Goal: Task Accomplishment & Management: Manage account settings

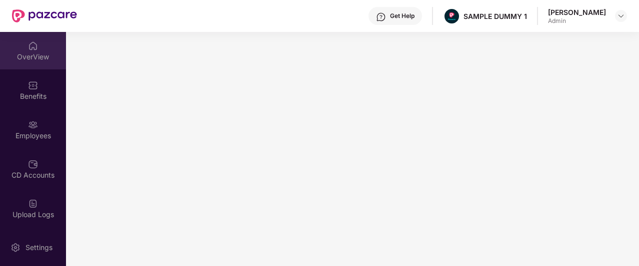
click at [37, 62] on div "OverView" at bounding box center [33, 50] width 66 height 37
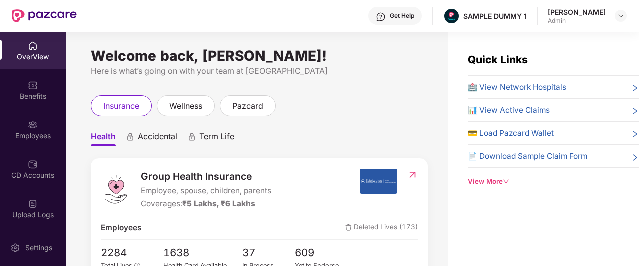
click at [390, 17] on div "Get Help" at bounding box center [402, 16] width 24 height 8
click at [296, 84] on div "Welcome back, [PERSON_NAME]! Here is what’s going on with your team at Pazcare …" at bounding box center [257, 155] width 382 height 246
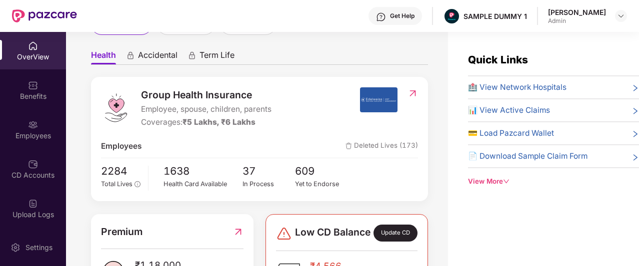
scroll to position [81, 0]
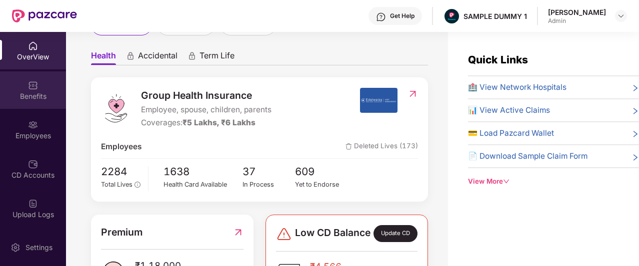
click at [58, 82] on div "Benefits" at bounding box center [33, 89] width 66 height 37
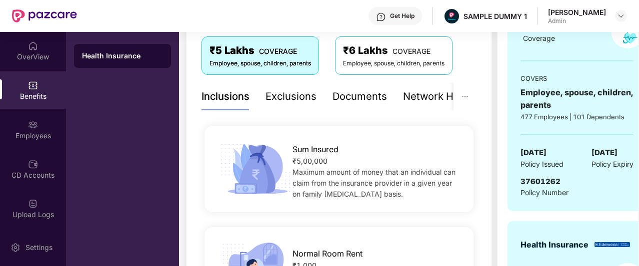
scroll to position [168, 0]
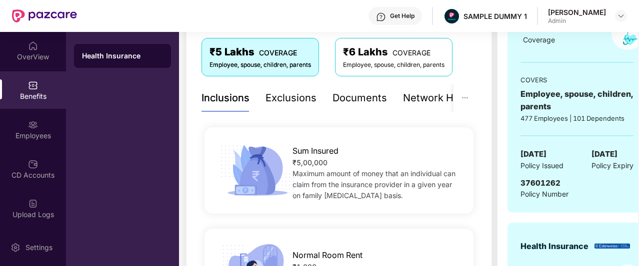
click at [360, 102] on div "Documents" at bounding box center [359, 97] width 54 height 15
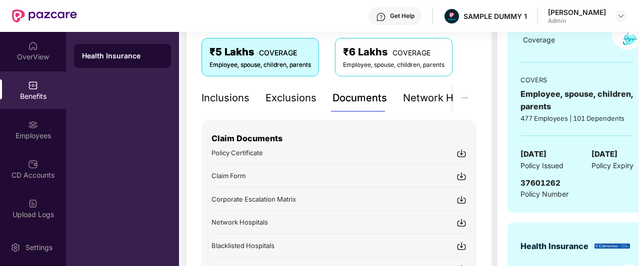
scroll to position [190, 0]
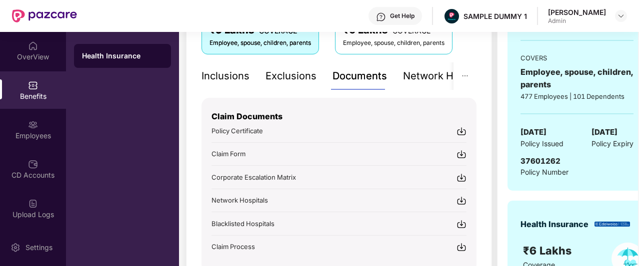
click at [412, 83] on div "Network Hospitals" at bounding box center [446, 75] width 87 height 27
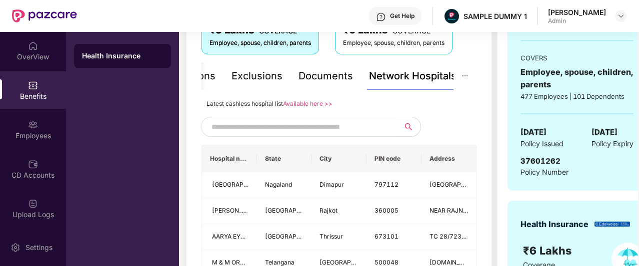
scroll to position [227, 0]
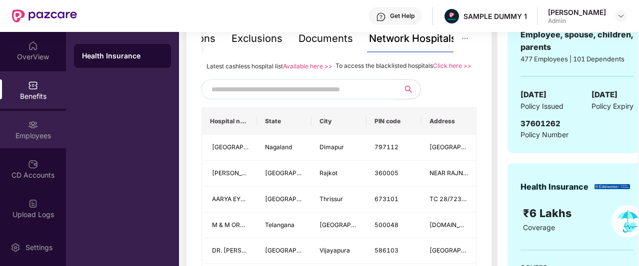
click at [23, 119] on div "Employees" at bounding box center [33, 129] width 66 height 37
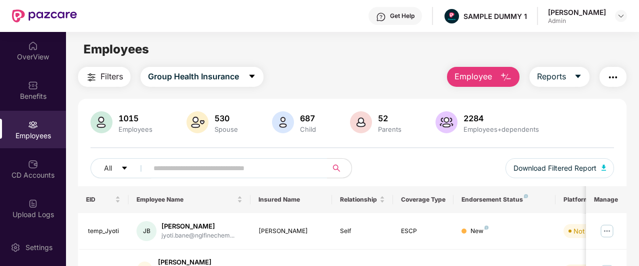
click at [476, 79] on span "Employee" at bounding box center [472, 76] width 37 height 12
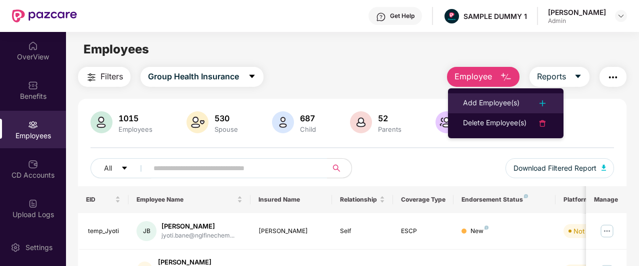
click at [486, 97] on div "Add Employee(s)" at bounding box center [491, 103] width 56 height 12
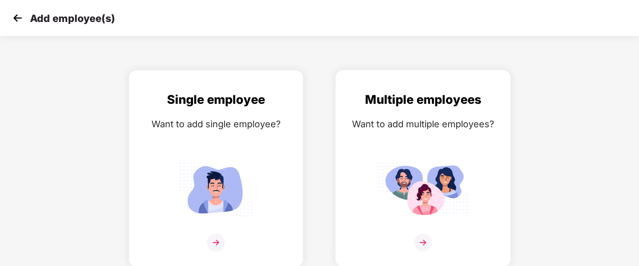
click at [421, 245] on img at bounding box center [423, 243] width 18 height 18
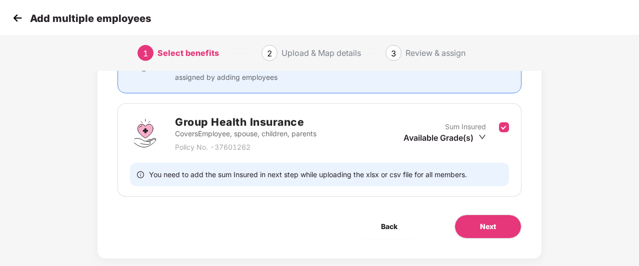
scroll to position [135, 0]
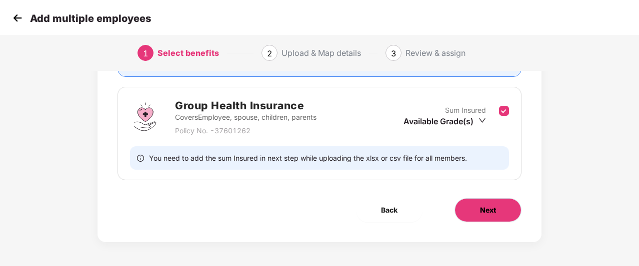
click at [485, 203] on button "Next" at bounding box center [487, 210] width 67 height 24
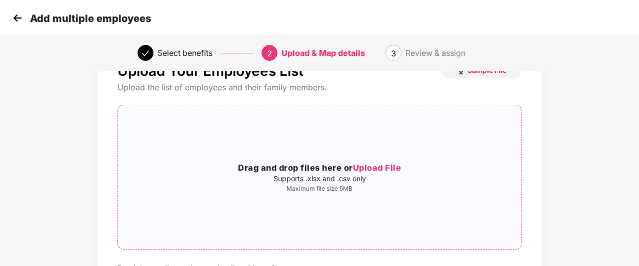
scroll to position [40, 0]
click at [16, 15] on img at bounding box center [17, 17] width 15 height 15
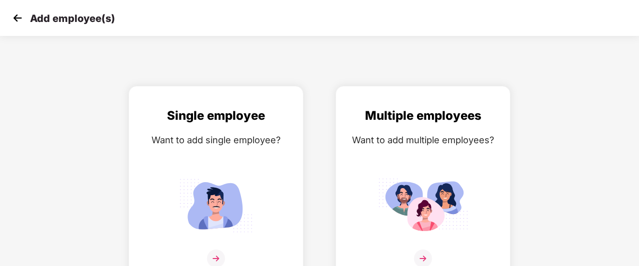
click at [16, 15] on img at bounding box center [17, 17] width 15 height 15
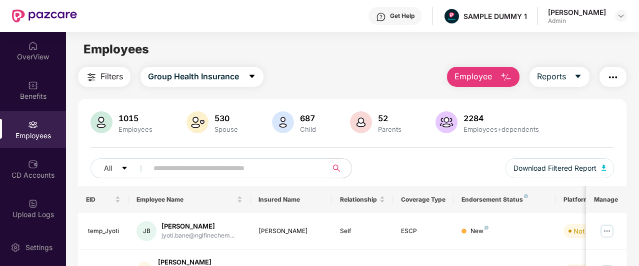
scroll to position [237, 0]
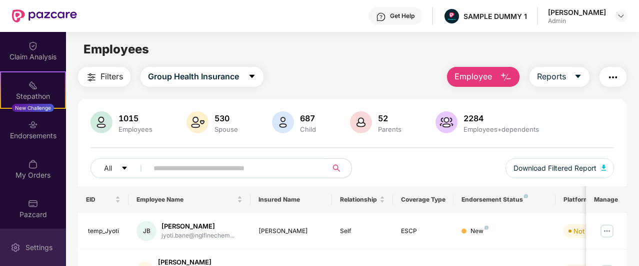
click at [33, 242] on div "Settings" at bounding box center [33, 247] width 66 height 37
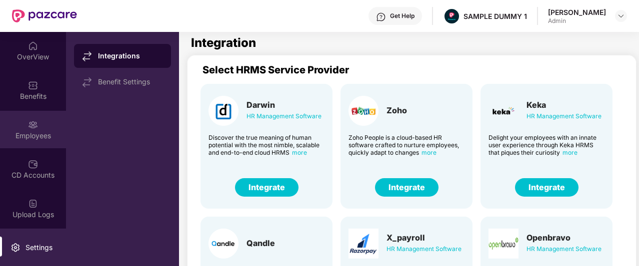
click at [0, 119] on div "Employees" at bounding box center [33, 129] width 66 height 37
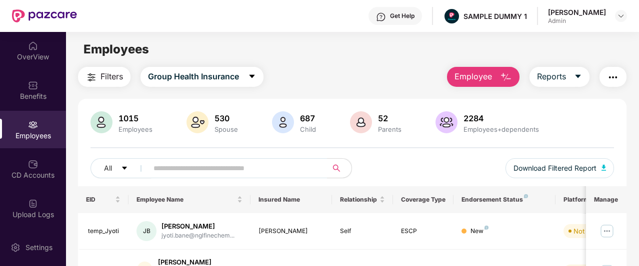
click at [492, 72] on span "Employee" at bounding box center [472, 76] width 37 height 12
click at [549, 70] on span "Reports" at bounding box center [551, 76] width 29 height 12
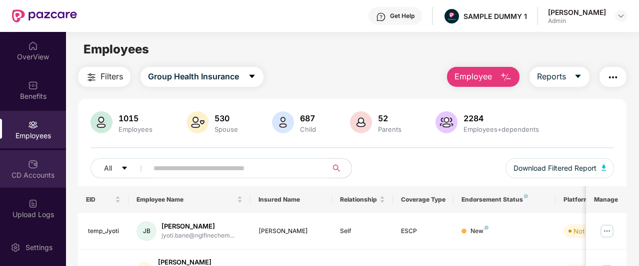
click at [1, 155] on div "CD Accounts" at bounding box center [33, 168] width 66 height 37
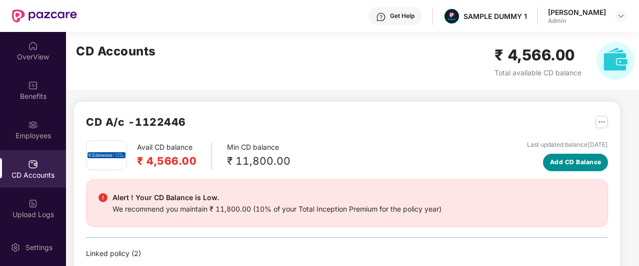
click at [596, 163] on span "Add CD Balance" at bounding box center [575, 162] width 51 height 9
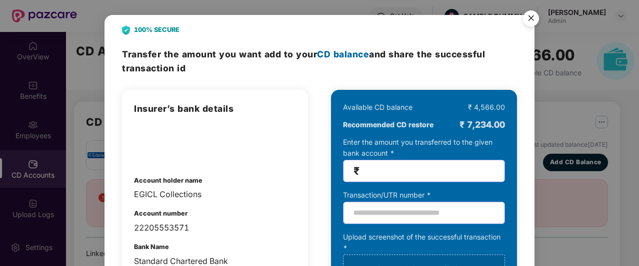
click at [531, 12] on img "Close" at bounding box center [531, 20] width 28 height 28
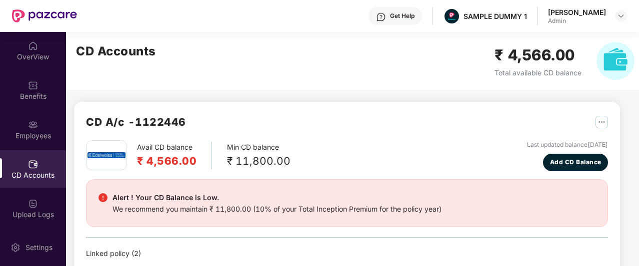
click at [598, 117] on img "button" at bounding box center [601, 122] width 12 height 12
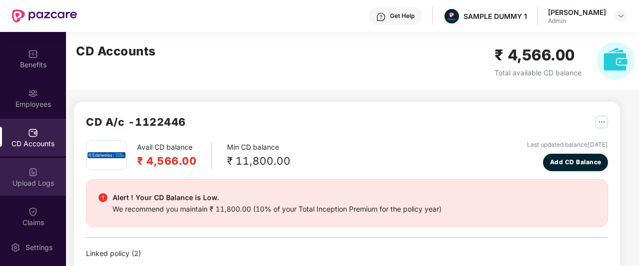
scroll to position [35, 0]
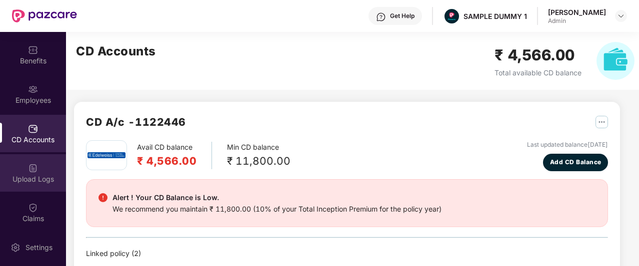
click at [32, 171] on img at bounding box center [33, 168] width 10 height 10
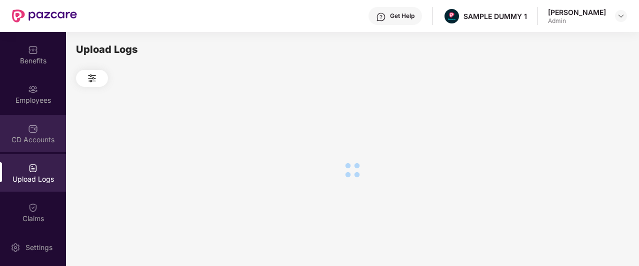
click at [37, 146] on div "CD Accounts" at bounding box center [33, 133] width 66 height 37
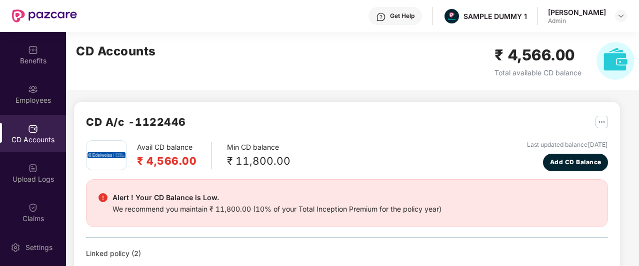
click at [35, 135] on div "CD Accounts" at bounding box center [33, 140] width 66 height 10
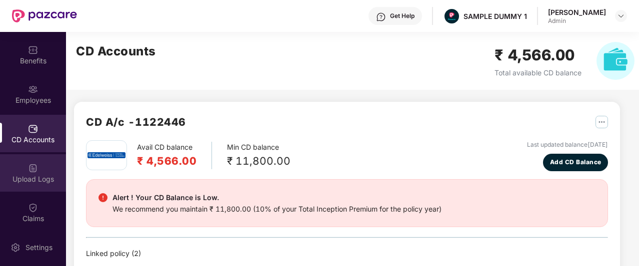
click at [29, 166] on img at bounding box center [33, 168] width 10 height 10
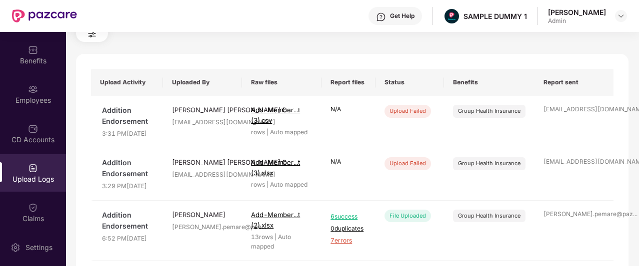
scroll to position [53, 0]
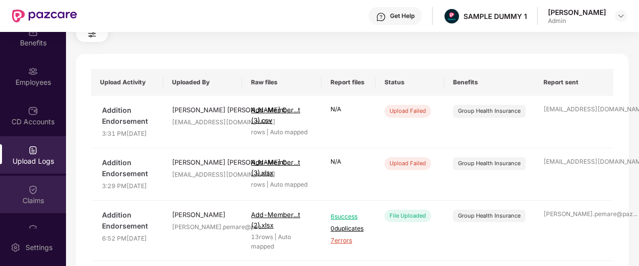
click at [28, 185] on img at bounding box center [33, 190] width 10 height 10
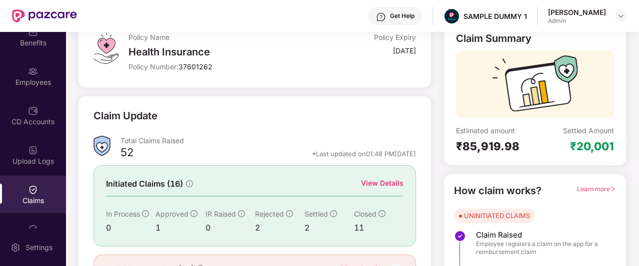
scroll to position [76, 0]
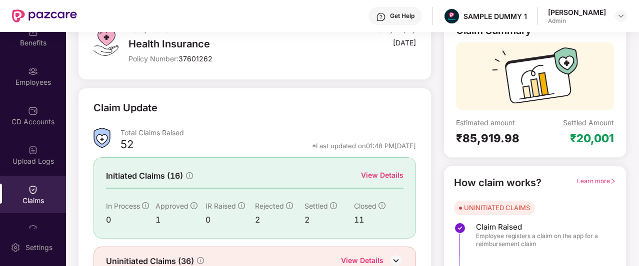
click at [366, 175] on div "View Details" at bounding box center [382, 175] width 42 height 11
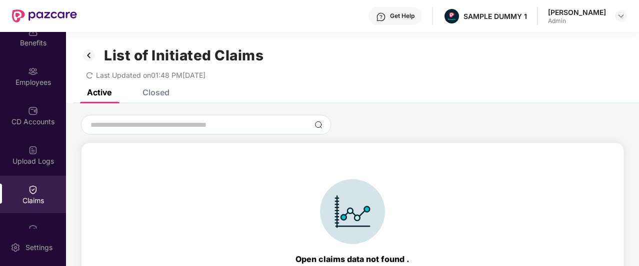
click at [149, 92] on div "Closed" at bounding box center [155, 92] width 27 height 10
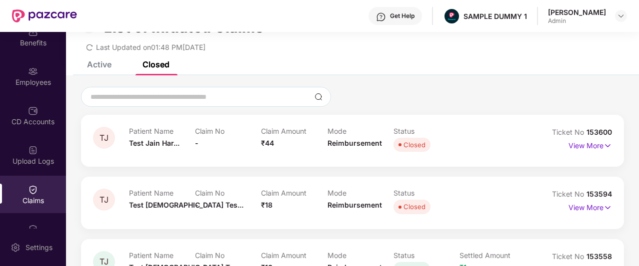
scroll to position [25, 0]
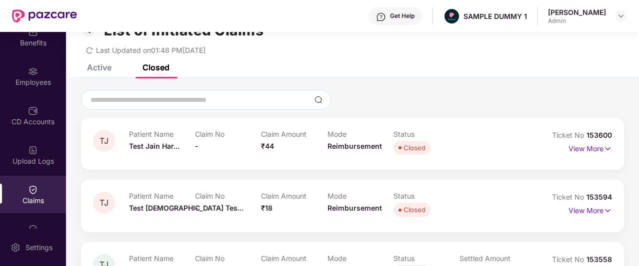
click at [43, 191] on div "Claims" at bounding box center [33, 194] width 66 height 37
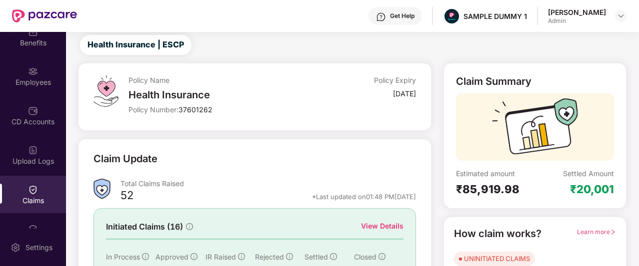
scroll to position [51, 0]
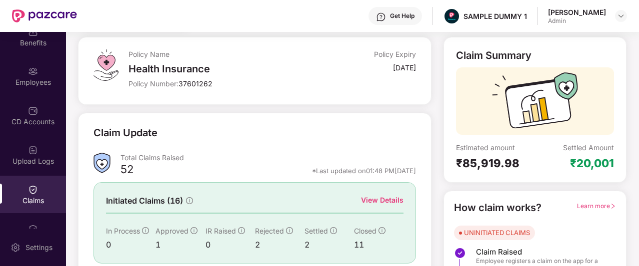
drag, startPoint x: 623, startPoint y: 13, endPoint x: 386, endPoint y: 73, distance: 244.9
click at [386, 73] on div "[DATE]" at bounding box center [380, 69] width 72 height 13
click at [619, 19] on img at bounding box center [621, 16] width 8 height 8
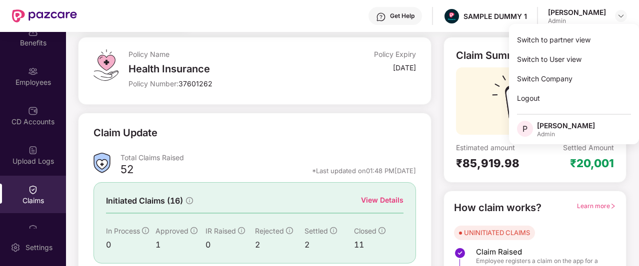
click at [323, 167] on div "*Last updated on 01:48 PM[DATE]" at bounding box center [364, 170] width 104 height 9
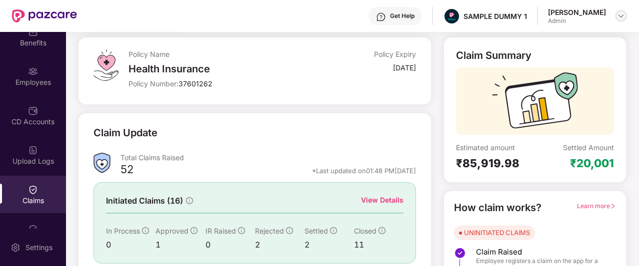
click at [620, 13] on img at bounding box center [621, 16] width 8 height 8
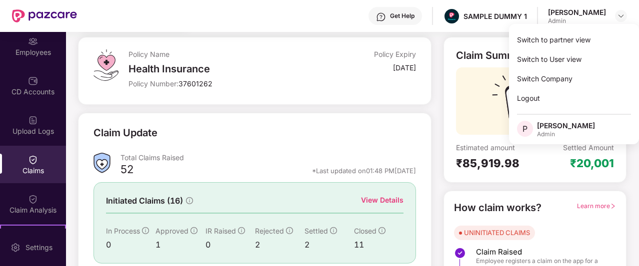
scroll to position [107, 0]
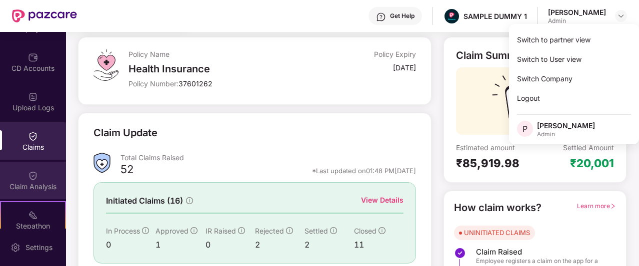
click at [38, 187] on div "Claim Analysis" at bounding box center [33, 187] width 66 height 10
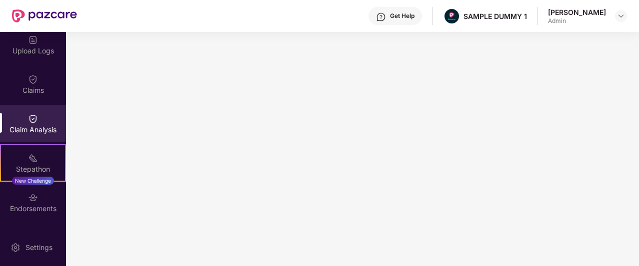
scroll to position [170, 0]
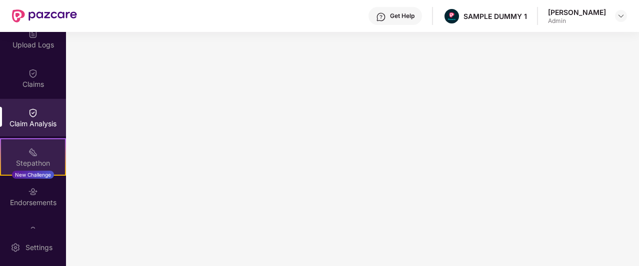
drag, startPoint x: 44, startPoint y: 166, endPoint x: 22, endPoint y: 162, distance: 22.8
click at [22, 162] on div "Stepathon" at bounding box center [33, 163] width 64 height 10
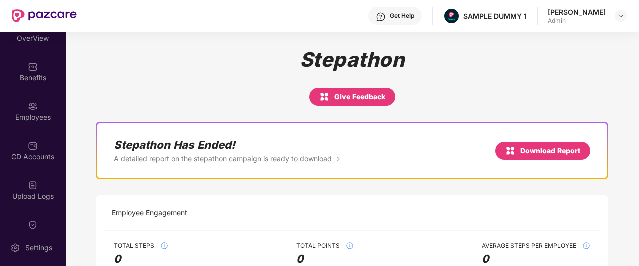
scroll to position [17, 0]
drag, startPoint x: 17, startPoint y: 118, endPoint x: 477, endPoint y: 23, distance: 470.0
click at [17, 118] on div "Employees" at bounding box center [33, 118] width 66 height 10
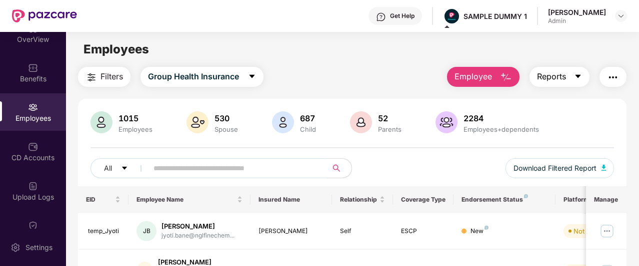
click at [548, 73] on span "Reports" at bounding box center [551, 76] width 29 height 12
click at [286, 50] on div "Employees" at bounding box center [352, 49] width 572 height 19
